Goal: Task Accomplishment & Management: Complete application form

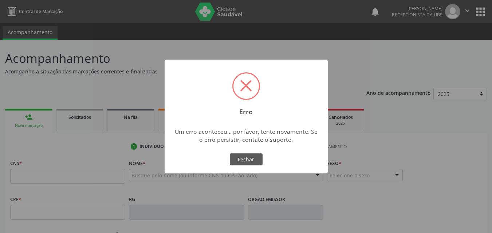
click at [25, 174] on div "× Erro Um erro aconteceu... por favor, tente novamente. Se o erro persistir, co…" at bounding box center [246, 116] width 492 height 233
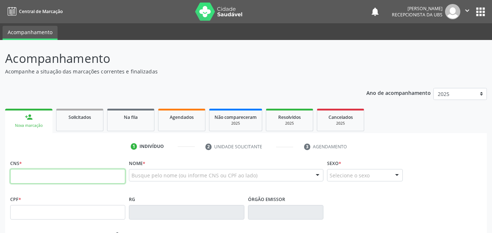
click at [13, 175] on input "text" at bounding box center [67, 176] width 115 height 15
type input "209 1936 0887 0003"
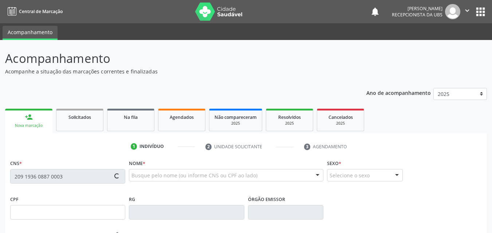
type input "[DATE]"
type input "[PERSON_NAME]"
type input "[PHONE_NUMBER]"
type input "028.949.134-78"
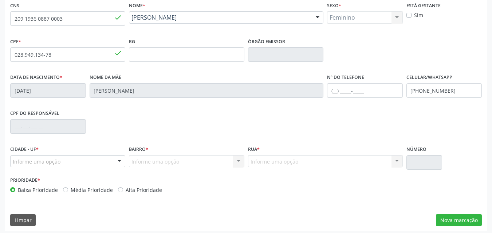
scroll to position [161, 0]
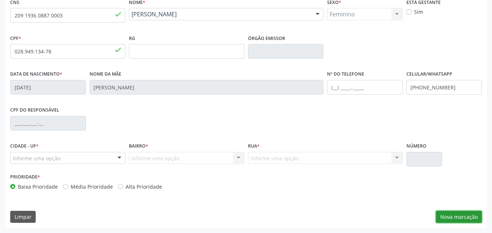
click at [452, 219] on button "Nova marcação" at bounding box center [458, 217] width 46 height 12
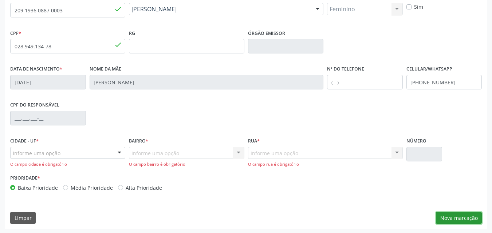
scroll to position [167, 0]
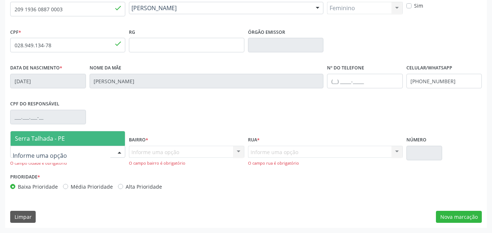
click at [45, 144] on span "Serra Talhada - PE" at bounding box center [68, 138] width 114 height 15
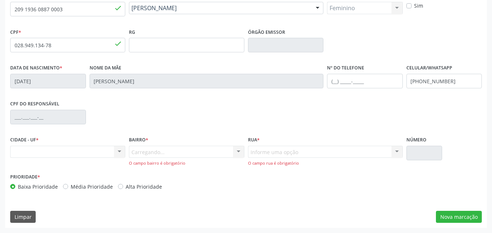
click at [30, 151] on div "Nenhum resultado encontrado para: " " Não há nenhuma opção para ser exibida." at bounding box center [67, 152] width 115 height 12
click at [118, 151] on div "Nenhum resultado encontrado para: " " Não há nenhuma opção para ser exibida." at bounding box center [67, 152] width 115 height 12
click at [263, 155] on div "Informe uma opção Nenhum resultado encontrado para: " " Nenhuma opção encontrad…" at bounding box center [325, 156] width 155 height 21
click at [256, 148] on div "Informe uma opção Nenhum resultado encontrado para: " " Nenhuma opção encontrad…" at bounding box center [325, 156] width 155 height 21
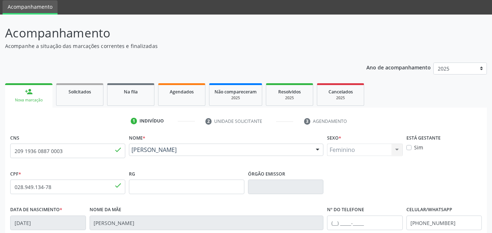
scroll to position [36, 0]
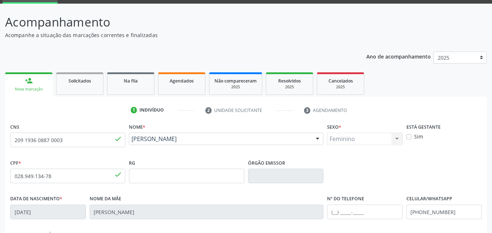
click at [30, 85] on link "person_add Nova marcação" at bounding box center [28, 84] width 47 height 24
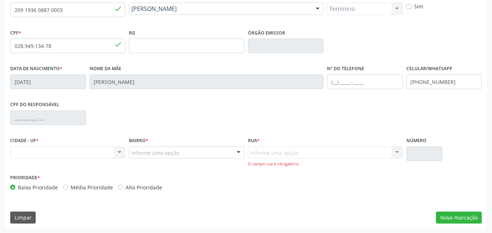
scroll to position [167, 0]
click at [15, 148] on div "Nenhum resultado encontrado para: " " Não há nenhuma opção para ser exibida." at bounding box center [67, 152] width 115 height 12
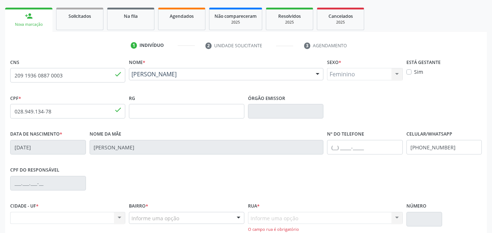
scroll to position [0, 0]
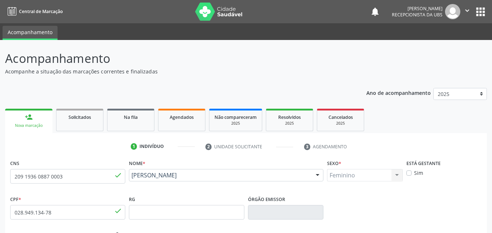
click at [23, 123] on div "Nova marcação" at bounding box center [28, 125] width 37 height 5
click at [26, 123] on div "Nova marcação" at bounding box center [28, 125] width 37 height 5
click at [64, 177] on input "209 1936 0887 0003" at bounding box center [67, 176] width 115 height 15
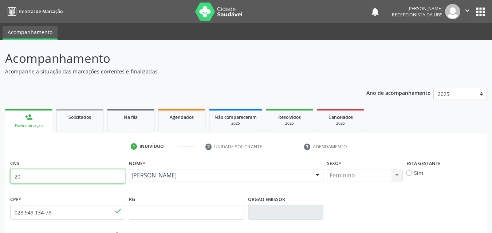
type input "2"
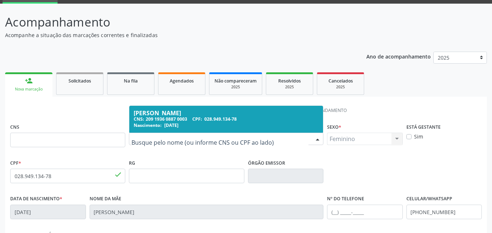
scroll to position [73, 0]
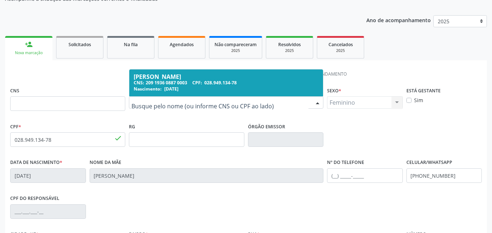
click at [35, 50] on link "person_add Nova marcação" at bounding box center [28, 48] width 47 height 24
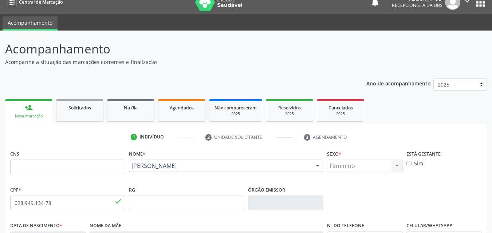
scroll to position [0, 0]
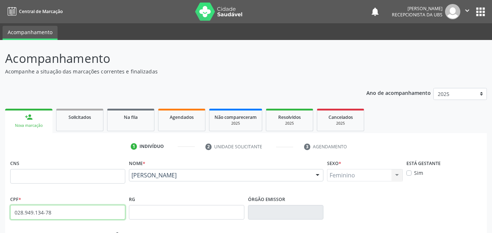
click at [51, 213] on input "028.949.134-78" at bounding box center [67, 212] width 115 height 15
type input "0"
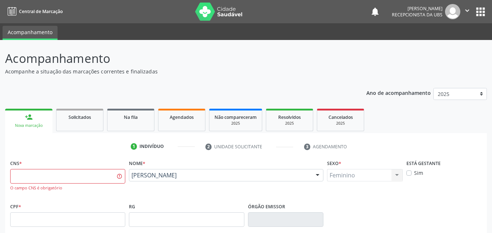
click at [33, 126] on div "Nova marcação" at bounding box center [28, 125] width 37 height 5
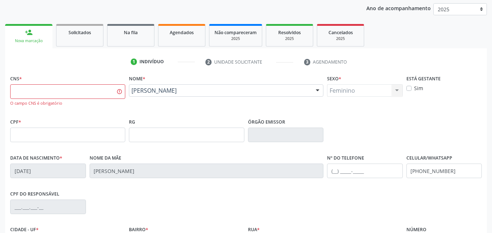
scroll to position [109, 0]
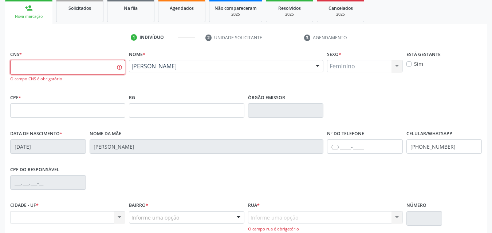
click at [18, 63] on input "text" at bounding box center [67, 67] width 115 height 15
click at [17, 107] on input "text" at bounding box center [67, 110] width 115 height 15
click at [25, 65] on input "text" at bounding box center [67, 67] width 115 height 15
click at [16, 62] on input "text" at bounding box center [67, 67] width 115 height 15
type input "898 0034 1858 1198"
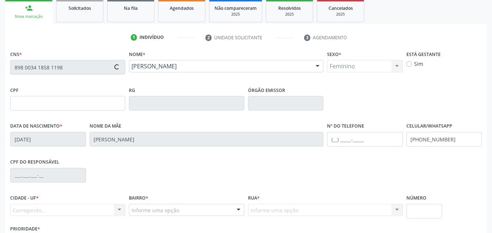
type input "[DATE]"
type input "[PERSON_NAME]"
type input "[PHONE_NUMBER]"
type input "1201"
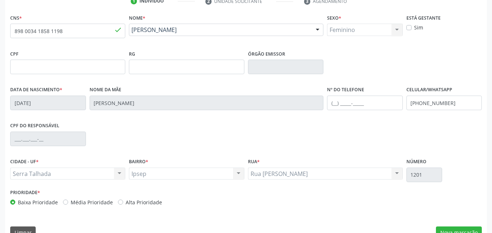
scroll to position [161, 0]
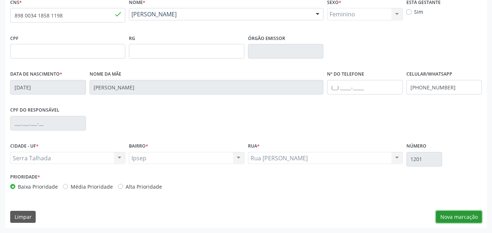
click at [448, 216] on button "Nova marcação" at bounding box center [458, 217] width 46 height 12
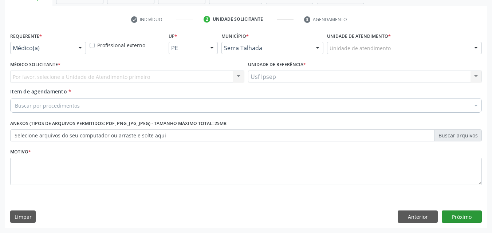
scroll to position [127, 0]
click at [82, 46] on div at bounding box center [80, 48] width 11 height 12
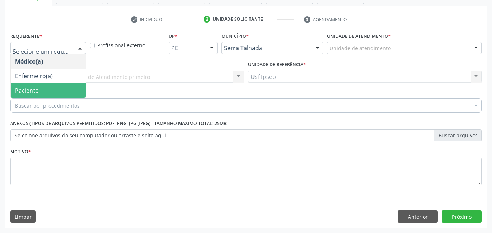
click at [34, 91] on span "Paciente" at bounding box center [27, 91] width 24 height 8
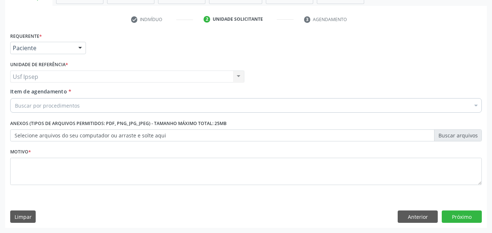
click at [17, 89] on span "Item de agendamento" at bounding box center [38, 91] width 57 height 7
click at [15, 98] on input "Item de agendamento *" at bounding box center [15, 105] width 0 height 15
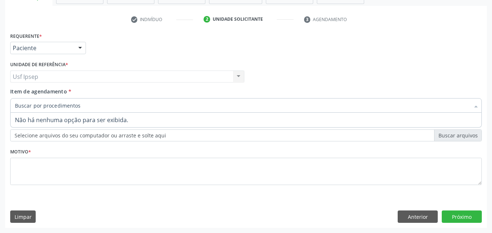
click at [19, 106] on input "Item de agendamento *" at bounding box center [242, 105] width 454 height 15
type input "2"
type input "225270"
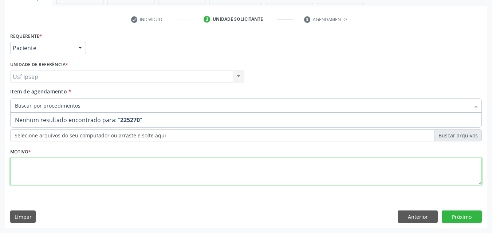
click at [21, 178] on textarea at bounding box center [245, 172] width 471 height 28
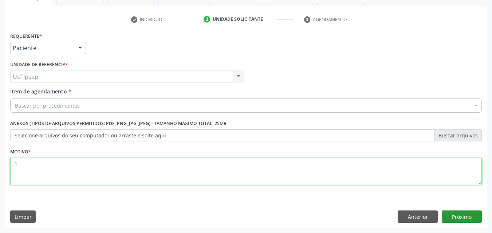
type textarea "1"
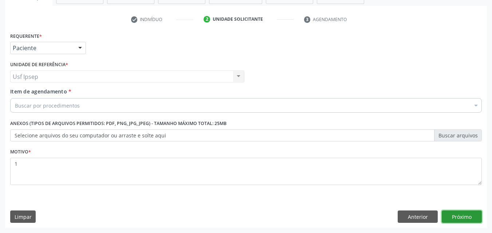
click at [462, 216] on button "Próximo" at bounding box center [461, 217] width 40 height 12
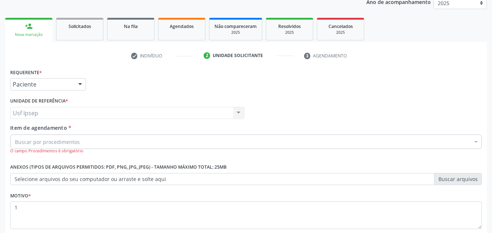
scroll to position [55, 0]
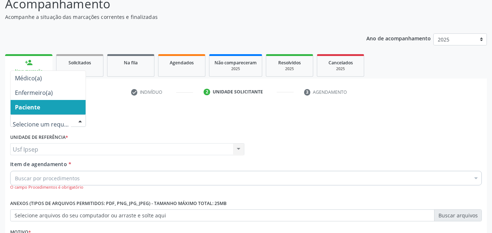
click at [82, 119] on div at bounding box center [80, 121] width 11 height 12
click at [107, 125] on div "Requerente * Médico(a) Enfermeiro(a) Paciente Nenhum resultado encontrado para:…" at bounding box center [245, 117] width 475 height 28
click at [80, 122] on div at bounding box center [80, 121] width 11 height 12
click at [34, 109] on span "Paciente" at bounding box center [27, 107] width 25 height 8
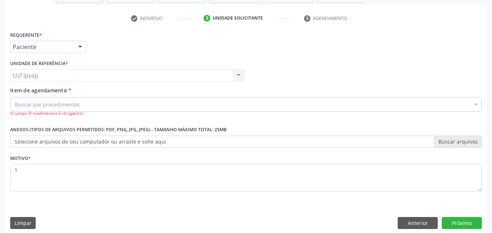
scroll to position [135, 0]
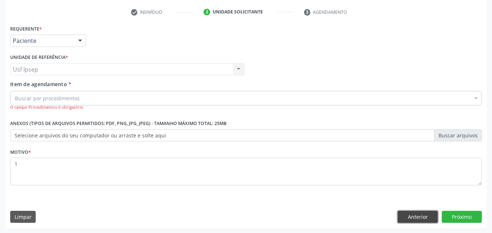
click at [411, 213] on button "Anterior" at bounding box center [417, 217] width 40 height 12
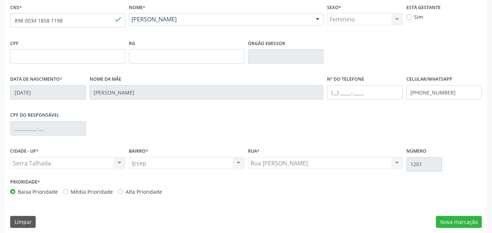
scroll to position [161, 0]
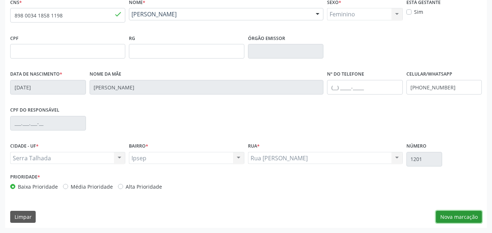
click at [460, 219] on button "Nova marcação" at bounding box center [458, 217] width 46 height 12
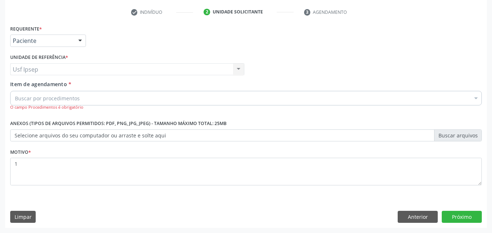
scroll to position [135, 0]
click at [80, 40] on div at bounding box center [80, 41] width 11 height 12
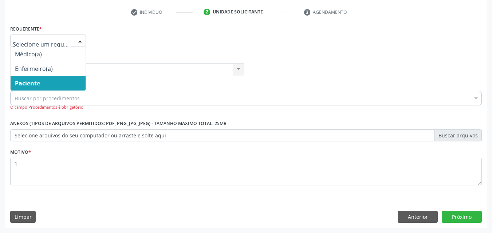
click at [40, 81] on span "Paciente" at bounding box center [27, 83] width 25 height 8
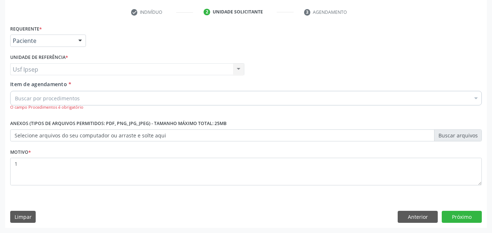
click at [25, 85] on span "Item de agendamento" at bounding box center [38, 84] width 57 height 7
click at [15, 91] on input "Item de agendamento *" at bounding box center [15, 98] width 0 height 15
click at [17, 97] on input "Item de agendamento *" at bounding box center [242, 98] width 454 height 15
click at [461, 215] on button "Próximo" at bounding box center [461, 217] width 40 height 12
click at [416, 214] on button "Anterior" at bounding box center [417, 217] width 40 height 12
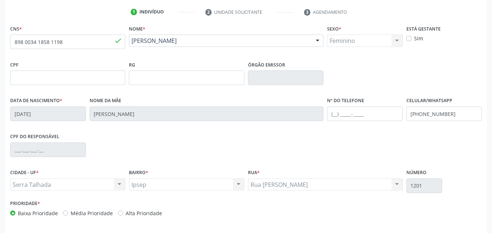
scroll to position [161, 0]
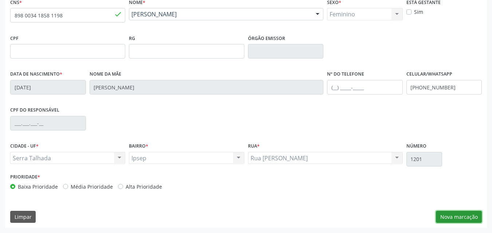
click at [461, 219] on button "Nova marcação" at bounding box center [458, 217] width 46 height 12
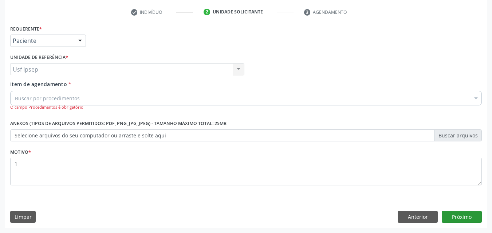
scroll to position [135, 0]
click at [19, 85] on span "Item de agendamento" at bounding box center [38, 84] width 57 height 7
click at [15, 91] on input "Item de agendamento *" at bounding box center [15, 98] width 0 height 15
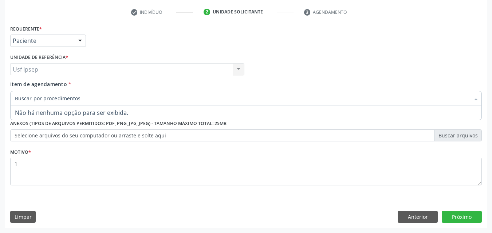
click at [19, 98] on input "Item de agendamento *" at bounding box center [242, 98] width 454 height 15
type input "o"
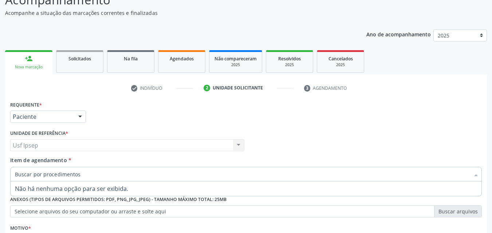
scroll to position [0, 0]
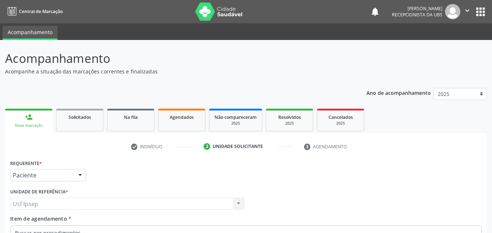
click at [36, 123] on link "person_add Nova marcação" at bounding box center [28, 121] width 47 height 24
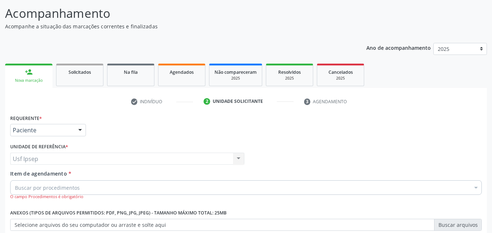
scroll to position [135, 0]
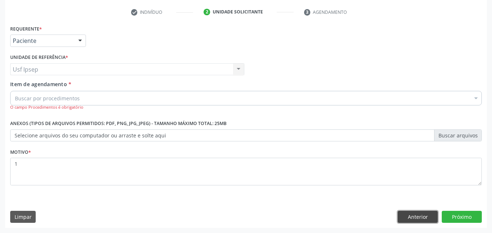
click at [415, 218] on button "Anterior" at bounding box center [417, 217] width 40 height 12
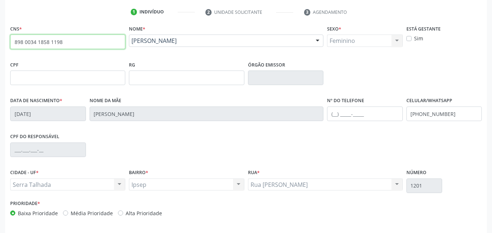
click at [64, 40] on input "898 0034 1858 1198" at bounding box center [67, 42] width 115 height 15
type input "8"
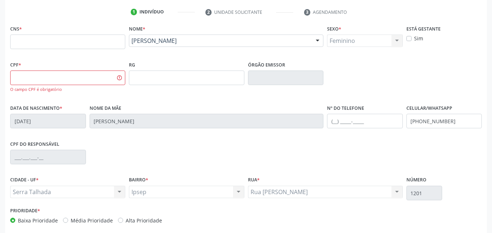
click at [77, 94] on fieldset "CPF * O campo CPF é obrigatório" at bounding box center [67, 78] width 115 height 38
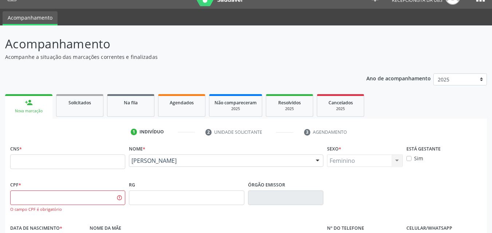
scroll to position [0, 0]
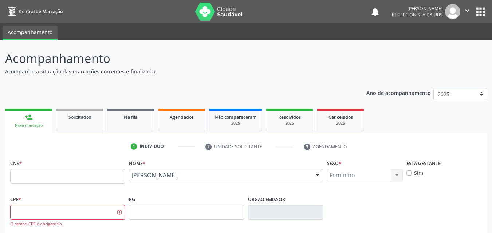
click at [489, 54] on div "Acompanhamento Acompanhe a situação das marcações correntes e finalizadas Relat…" at bounding box center [246, 221] width 492 height 362
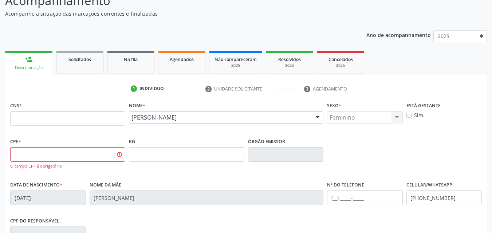
scroll to position [36, 0]
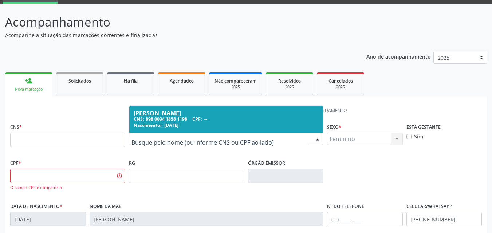
click at [223, 139] on input "text" at bounding box center [219, 142] width 177 height 15
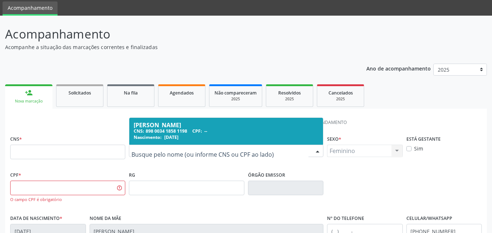
scroll to position [23, 0]
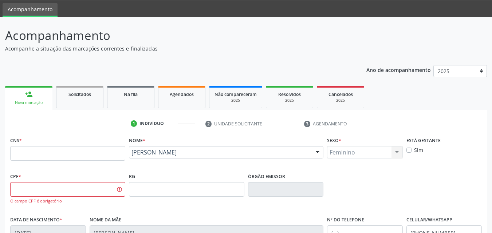
click at [198, 57] on div "Acompanhamento Acompanhe a situação das marcações correntes e finalizadas Relat…" at bounding box center [245, 200] width 481 height 347
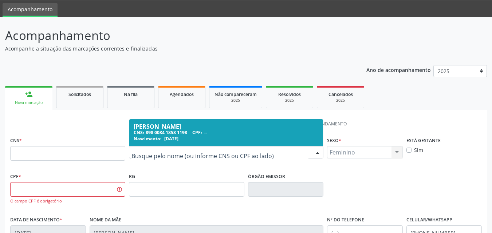
drag, startPoint x: 214, startPoint y: 152, endPoint x: 199, endPoint y: 85, distance: 67.9
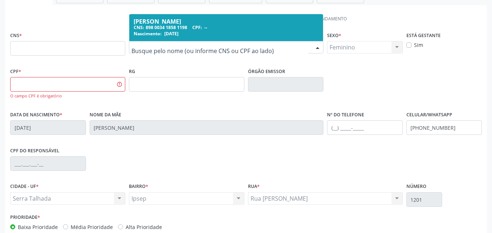
scroll to position [132, 0]
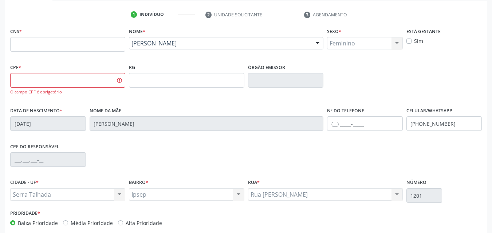
click at [175, 165] on div "CPF do responsável" at bounding box center [245, 159] width 475 height 36
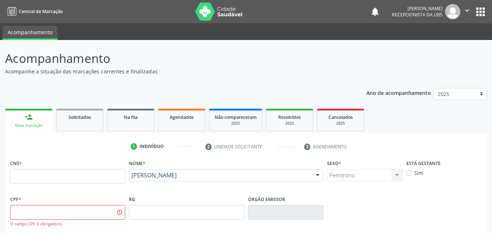
scroll to position [168, 0]
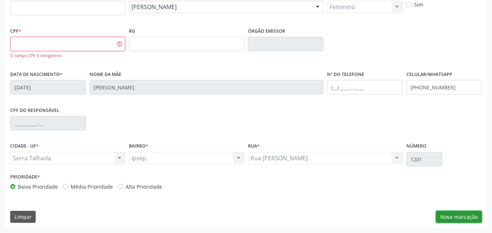
click at [457, 215] on button "Nova marcação" at bounding box center [458, 217] width 46 height 12
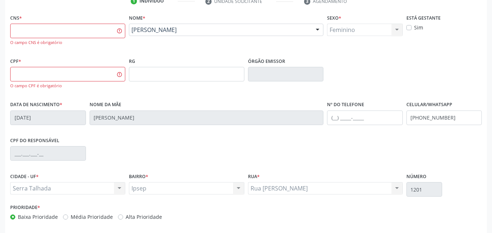
scroll to position [73, 0]
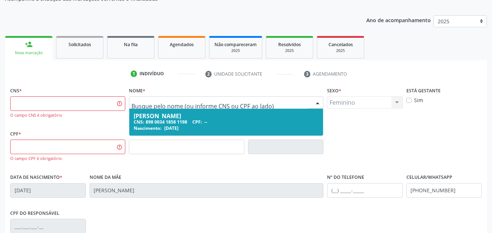
click at [398, 149] on div "CPF * O campo CPF é obrigatório RG Órgão emissor" at bounding box center [245, 150] width 475 height 43
click at [244, 107] on div at bounding box center [226, 102] width 194 height 12
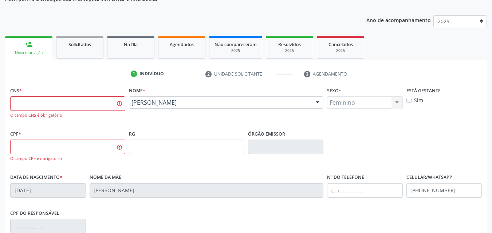
drag, startPoint x: 317, startPoint y: 104, endPoint x: 317, endPoint y: 100, distance: 4.0
click at [317, 104] on div at bounding box center [317, 103] width 11 height 12
click at [291, 90] on div "Nome * [PERSON_NAME] [PERSON_NAME] CNS: 898 0034 1858 1198 CPF: -- Nascimento: …" at bounding box center [226, 99] width 194 height 28
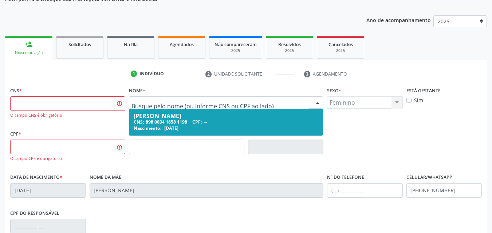
click at [268, 102] on input "text" at bounding box center [219, 106] width 177 height 15
click at [369, 124] on div "Sexo * Feminino Masculino Feminino Nenhum resultado encontrado para: " " Não há…" at bounding box center [364, 106] width 79 height 43
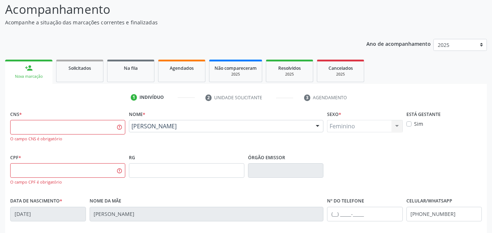
scroll to position [36, 0]
